Goal: Navigation & Orientation: Go to known website

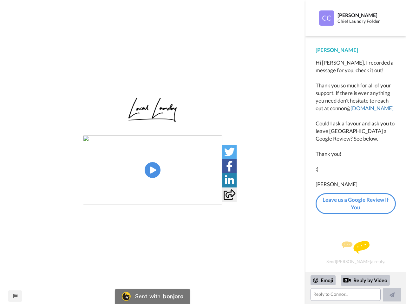
click at [152, 170] on img at bounding box center [152, 170] width 139 height 70
click at [229, 152] on icon at bounding box center [229, 152] width 10 height 10
click at [229, 166] on icon at bounding box center [229, 166] width 7 height 10
click at [229, 180] on icon at bounding box center [229, 180] width 9 height 10
click at [229, 195] on icon at bounding box center [229, 195] width 12 height 10
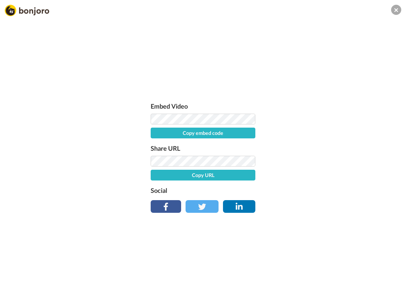
click at [15, 296] on div "Embed Video Copy embed code Share URL Copy URL Social" at bounding box center [203, 186] width 406 height 304
click at [355, 288] on div "Embed Video Copy embed code Share URL Copy URL Social" at bounding box center [203, 186] width 406 height 304
click at [323, 280] on div "Embed Video Copy embed code Share URL Copy URL Social" at bounding box center [203, 186] width 406 height 304
click at [365, 280] on div "Embed Video Copy embed code Share URL Copy URL Social" at bounding box center [203, 186] width 406 height 304
click at [392, 295] on div "Embed Video Copy embed code Share URL Copy URL Social" at bounding box center [203, 186] width 406 height 304
